Goal: Transaction & Acquisition: Purchase product/service

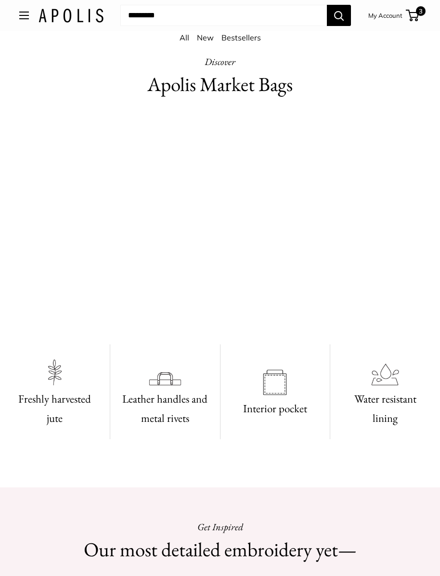
scroll to position [276, 0]
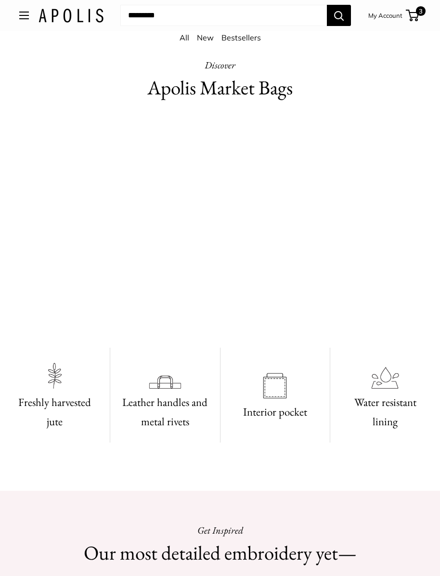
click at [417, 15] on span "3" at bounding box center [421, 11] width 10 height 10
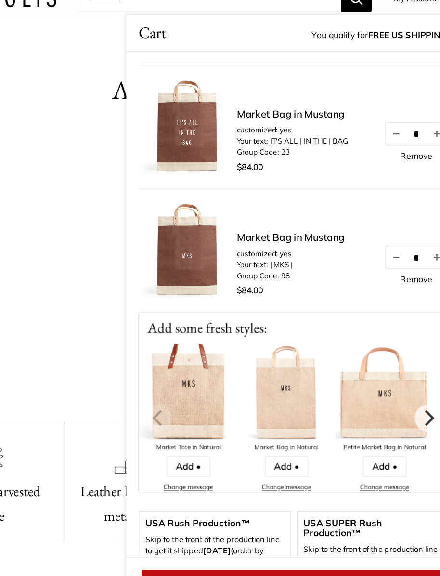
click at [373, 136] on link "Remove" at bounding box center [386, 139] width 26 height 7
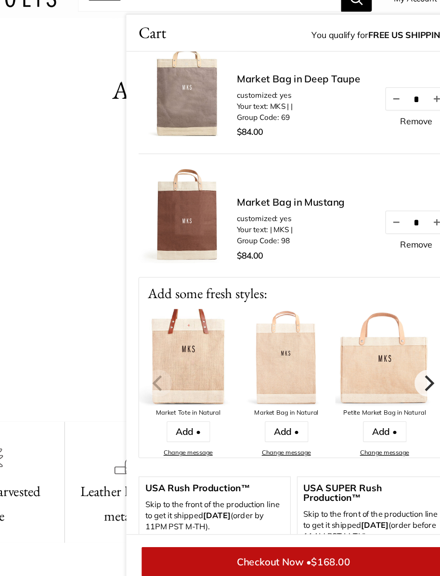
scroll to position [0, 0]
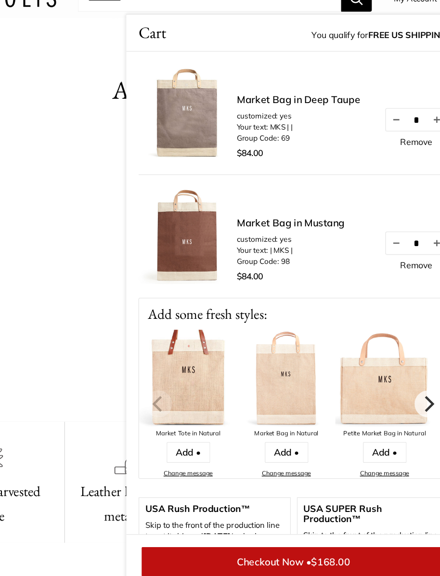
click at [322, 287] on img at bounding box center [360, 313] width 77 height 77
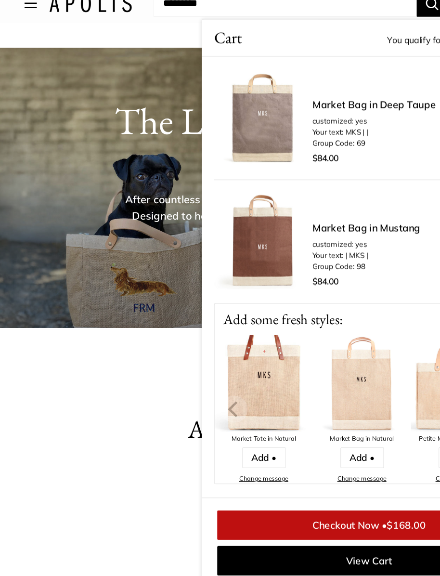
click at [282, 197] on link "Market Bag in Mustang" at bounding box center [287, 203] width 85 height 12
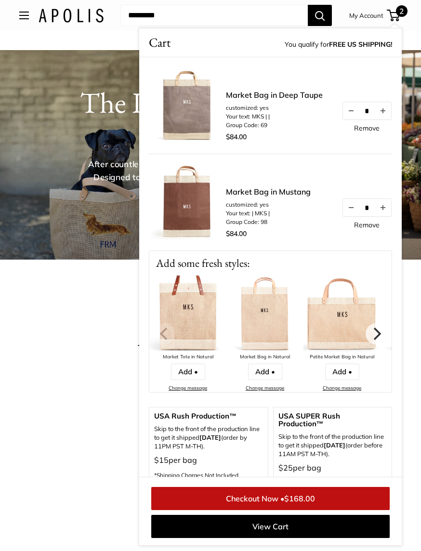
click at [272, 98] on link "Market Bag in Deep Taupe" at bounding box center [274, 95] width 97 height 12
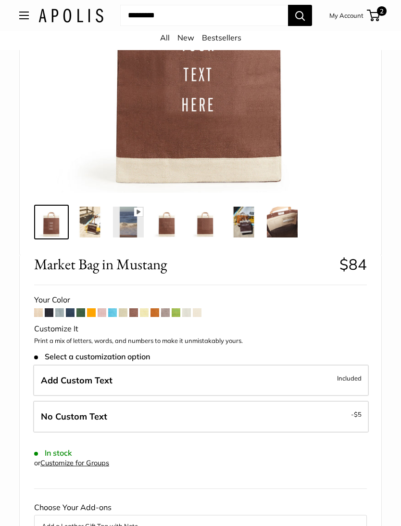
scroll to position [211, 0]
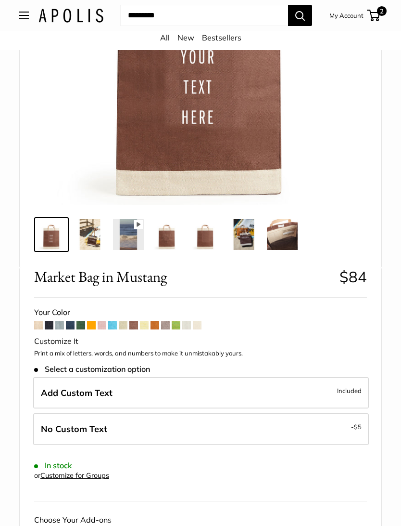
click at [168, 236] on img at bounding box center [167, 234] width 31 height 31
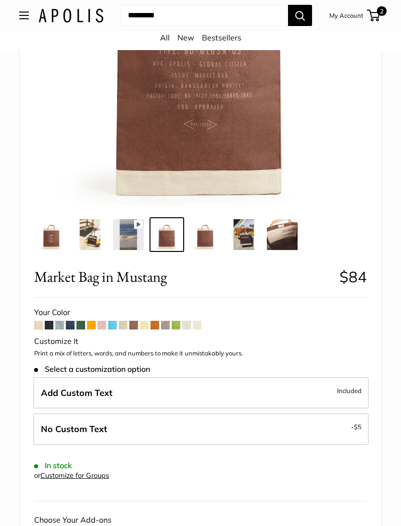
click at [207, 236] on img at bounding box center [205, 234] width 31 height 31
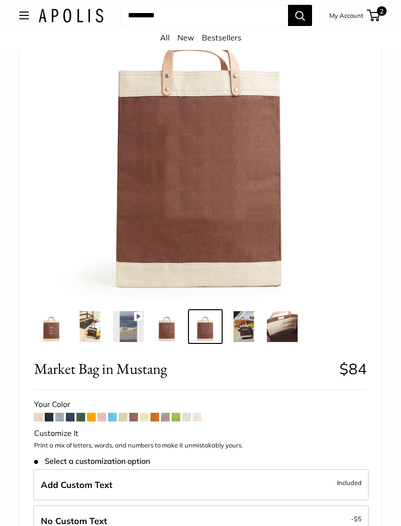
scroll to position [119, 0]
click at [248, 326] on img at bounding box center [244, 326] width 31 height 31
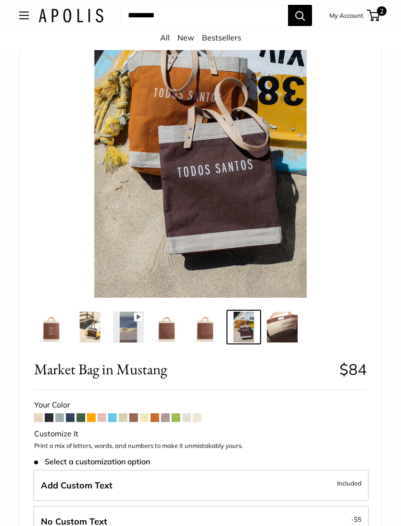
click at [286, 329] on img at bounding box center [282, 326] width 31 height 31
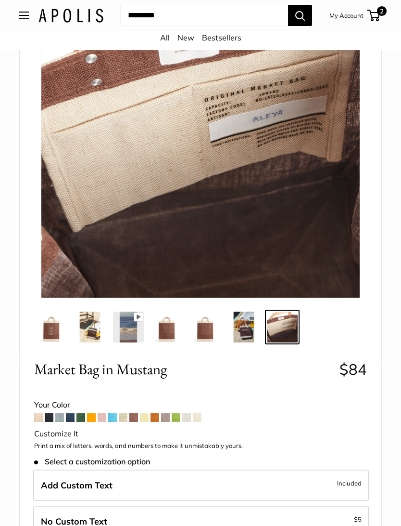
scroll to position [118, 0]
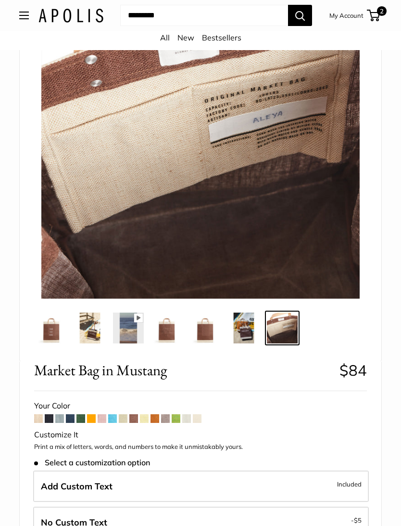
click at [51, 332] on img at bounding box center [51, 327] width 31 height 31
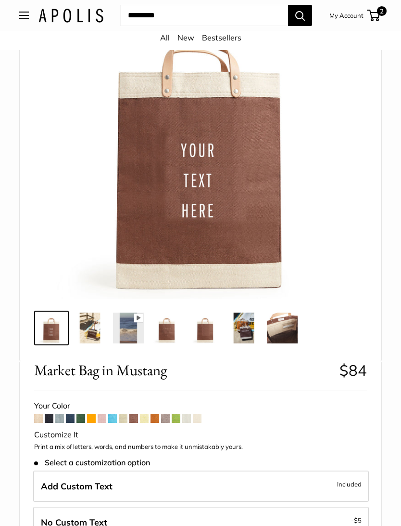
click at [94, 332] on img at bounding box center [90, 327] width 31 height 31
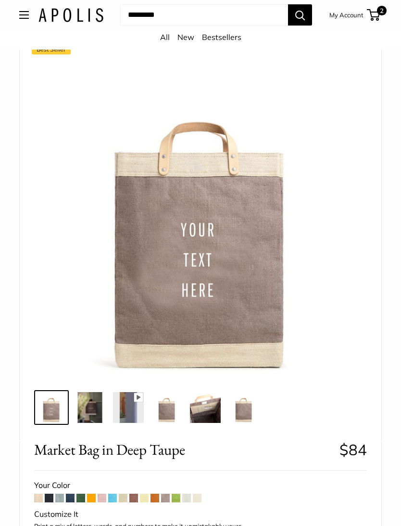
click at [95, 411] on img at bounding box center [90, 407] width 31 height 31
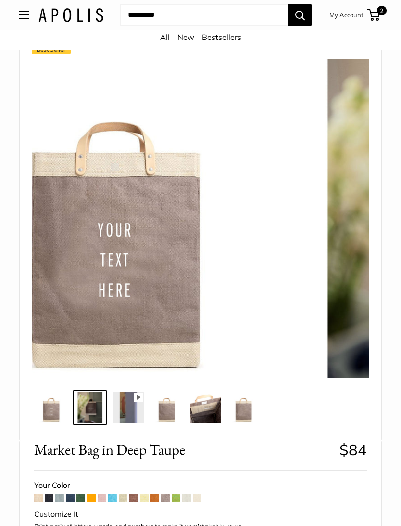
scroll to position [53, 0]
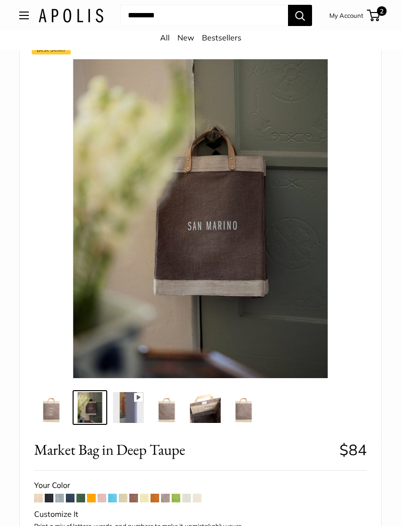
click at [139, 411] on img at bounding box center [128, 407] width 31 height 31
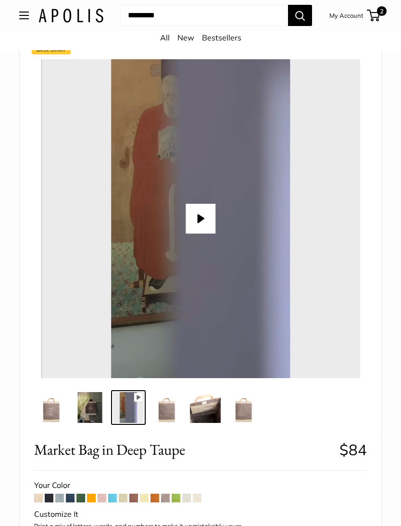
click at [172, 411] on img at bounding box center [167, 407] width 31 height 31
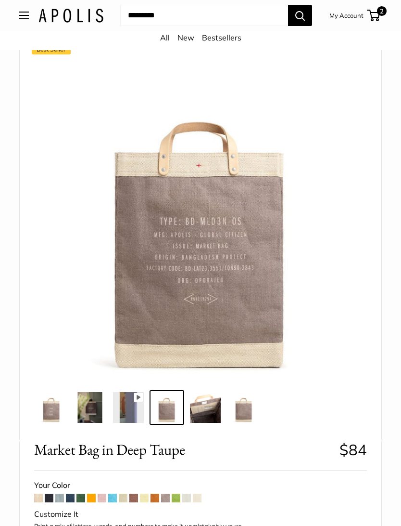
click at [214, 413] on img at bounding box center [205, 407] width 31 height 31
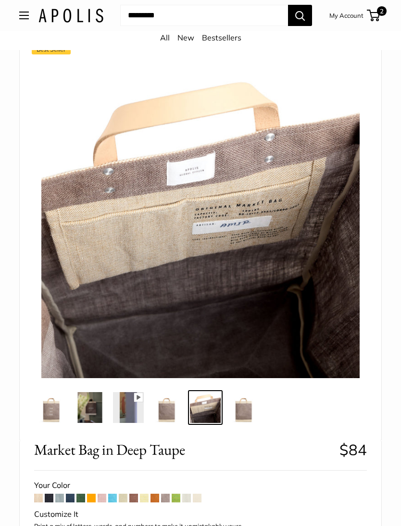
click at [250, 411] on img at bounding box center [244, 407] width 31 height 31
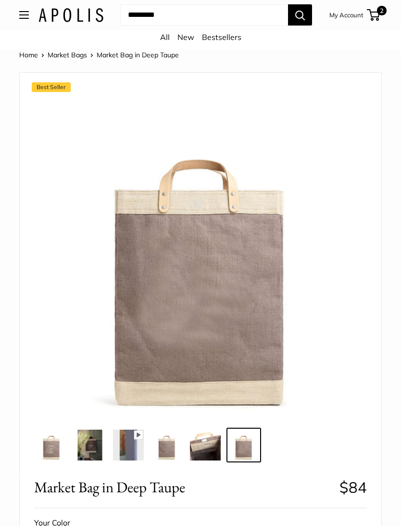
scroll to position [0, 0]
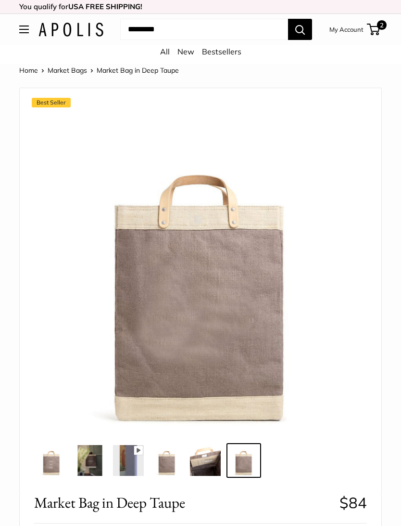
click at [188, 50] on link "New" at bounding box center [186, 52] width 17 height 10
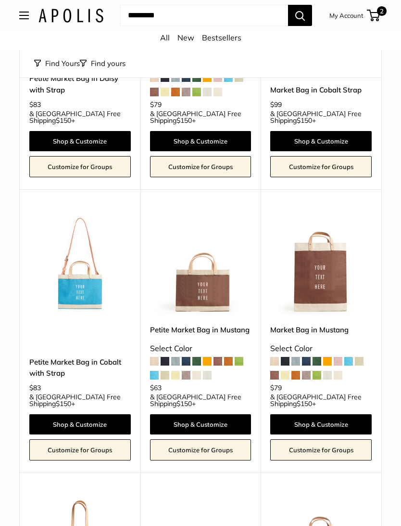
scroll to position [3318, 0]
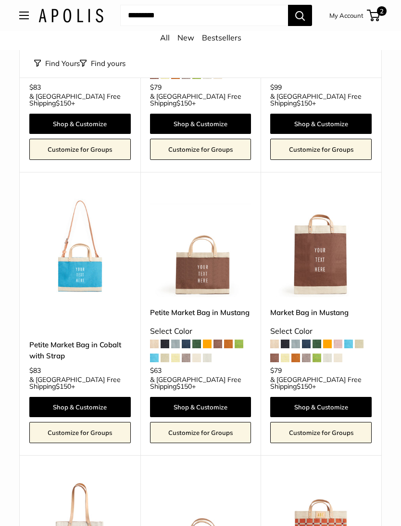
click at [96, 479] on img at bounding box center [80, 530] width 102 height 102
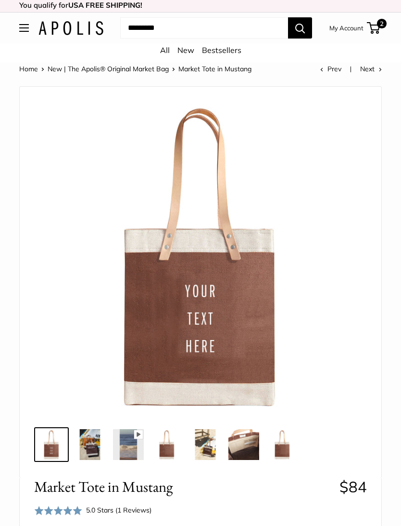
scroll to position [103, 0]
